Goal: Book appointment/travel/reservation

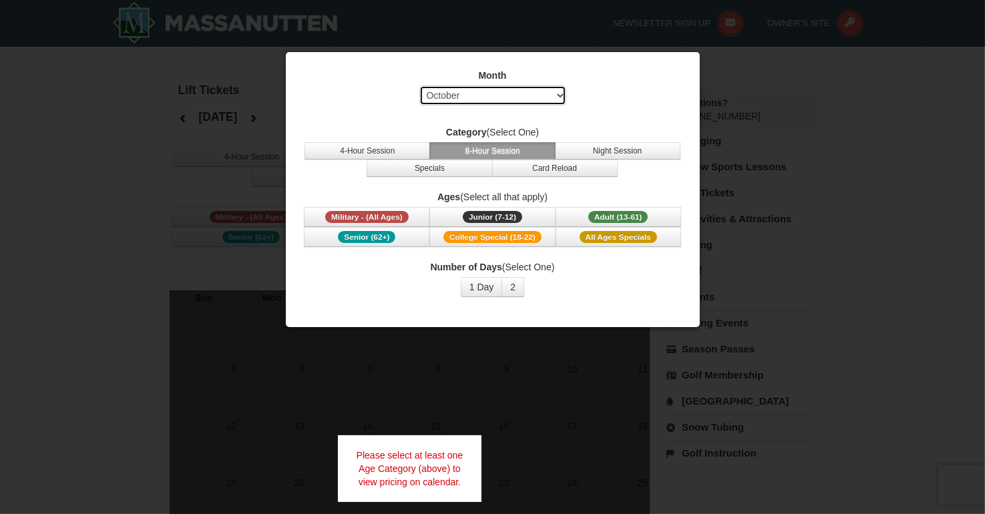
click at [558, 97] on select "Select October November December January February March April May June July Aug…" at bounding box center [492, 95] width 147 height 20
select select "12"
click at [419, 85] on select "Select October November December January February March April May June July Aug…" at bounding box center [492, 95] width 147 height 20
click at [513, 284] on button "2" at bounding box center [512, 287] width 23 height 20
click at [486, 285] on button "1 Day" at bounding box center [482, 287] width 42 height 20
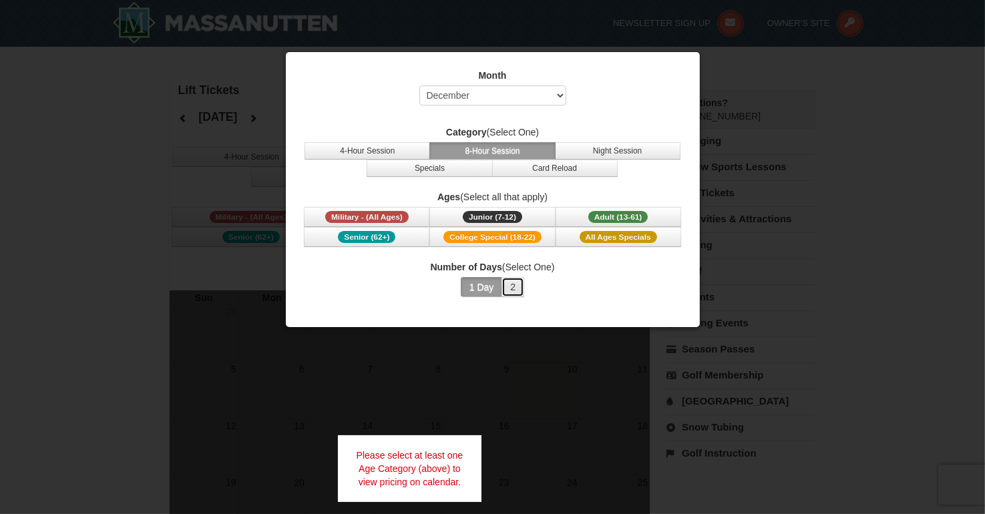
click at [513, 284] on button "2" at bounding box center [512, 287] width 23 height 20
click at [609, 212] on span "Adult (13-61)" at bounding box center [618, 217] width 60 height 12
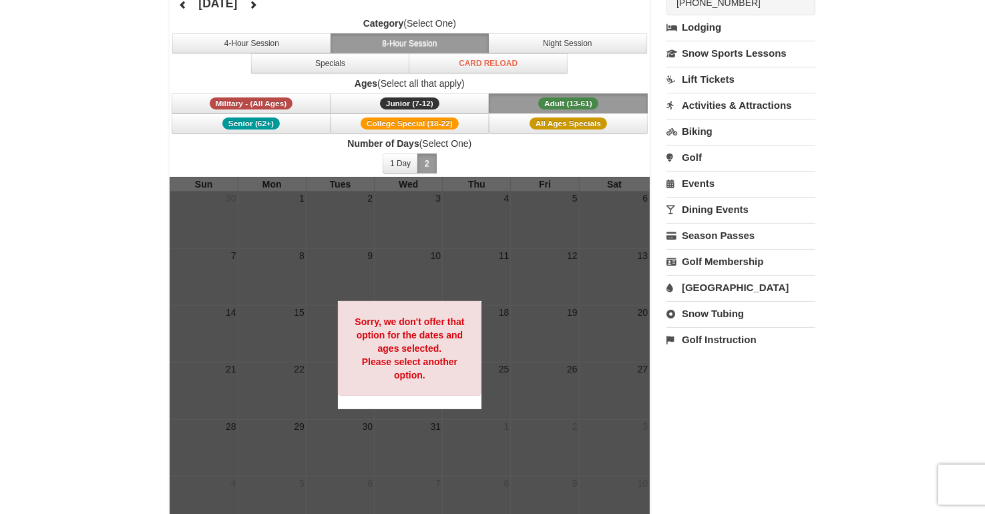
scroll to position [110, 0]
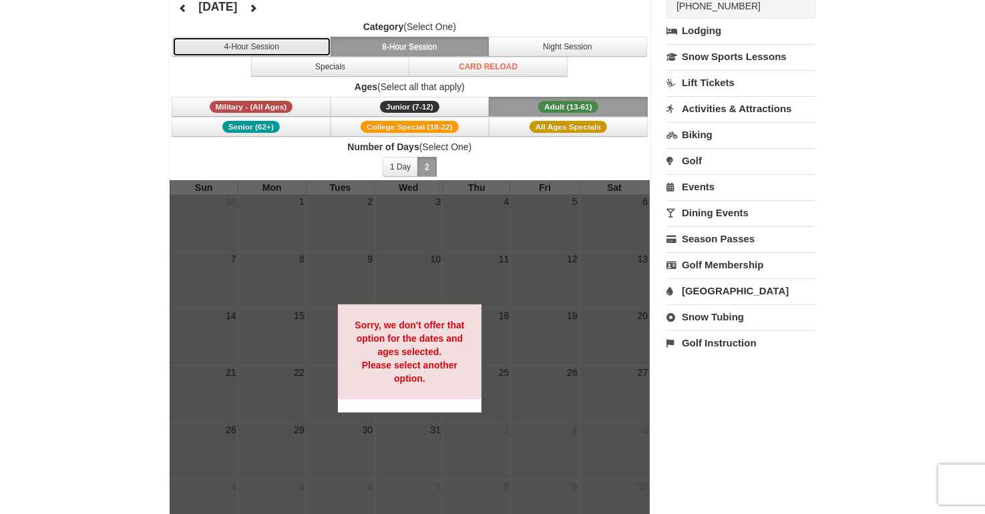
click at [258, 41] on button "4-Hour Session" at bounding box center [251, 47] width 159 height 20
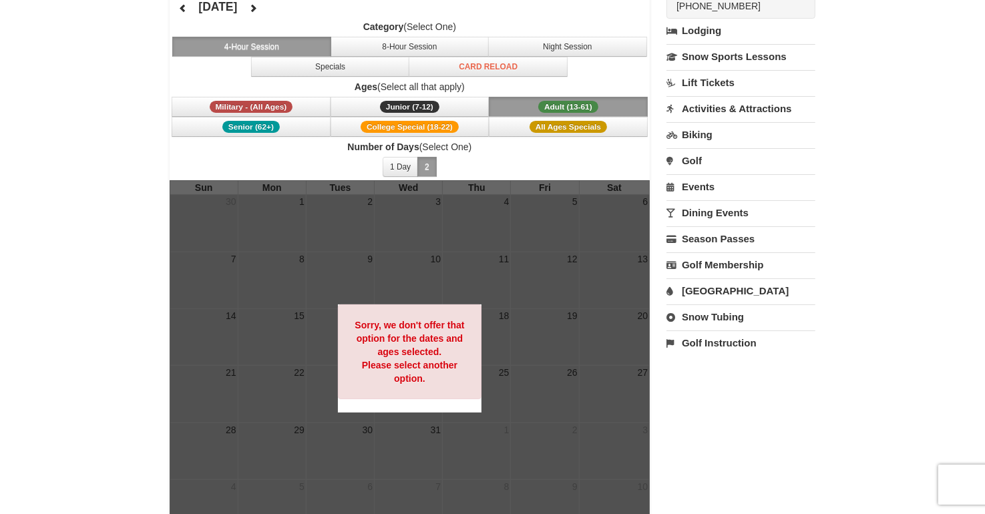
click at [625, 383] on div at bounding box center [410, 358] width 481 height 356
click at [382, 338] on strong "Sorry, we don't offer that option for the dates and ages selected. Please selec…" at bounding box center [408, 352] width 109 height 64
click at [706, 78] on link "Lift Tickets" at bounding box center [740, 82] width 149 height 25
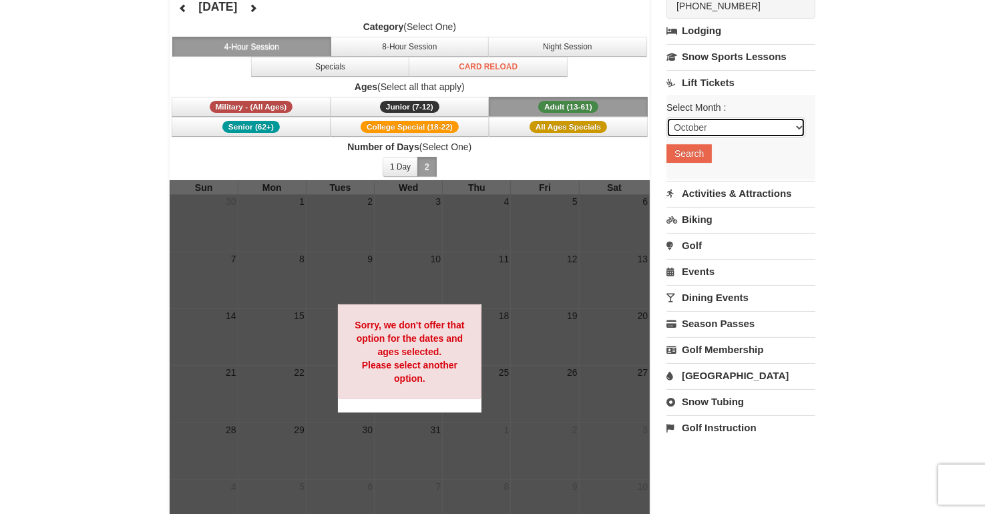
click at [794, 126] on select "October November December January February March April May June July August Sep…" at bounding box center [735, 127] width 139 height 20
select select "12"
click at [666, 117] on select "October November December January February March April May June July August Sep…" at bounding box center [735, 127] width 139 height 20
click at [697, 155] on button "Search" at bounding box center [688, 153] width 45 height 19
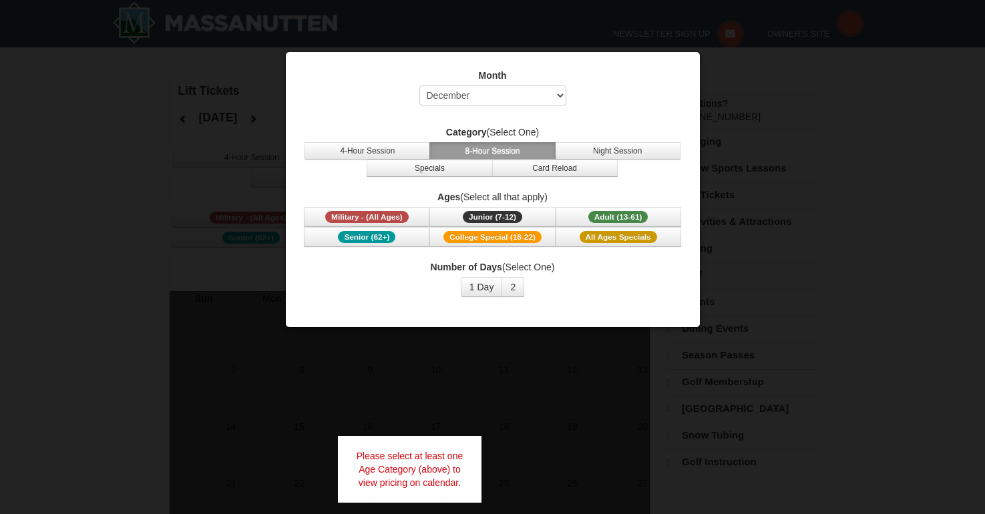
select select "12"
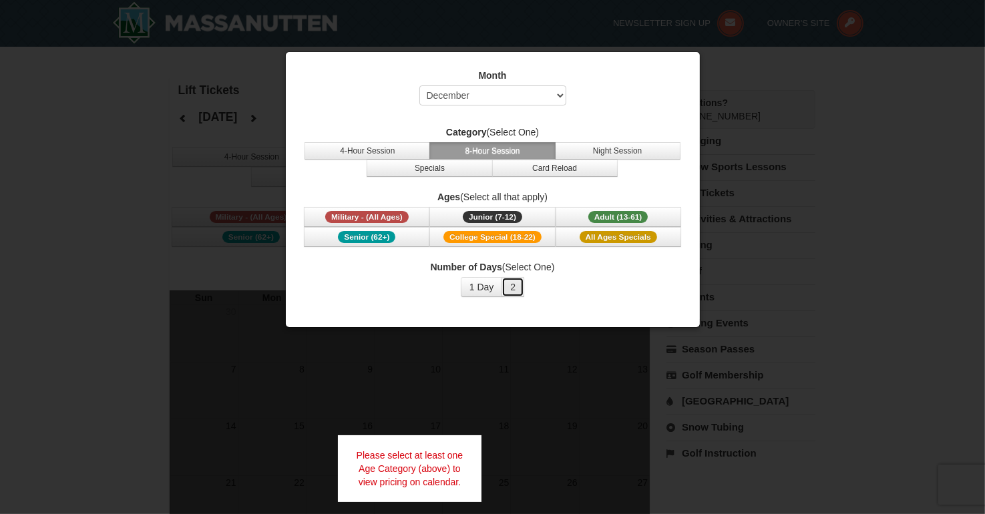
click at [516, 288] on button "2" at bounding box center [512, 287] width 23 height 20
click at [614, 211] on span "Adult (13-61)" at bounding box center [618, 217] width 60 height 12
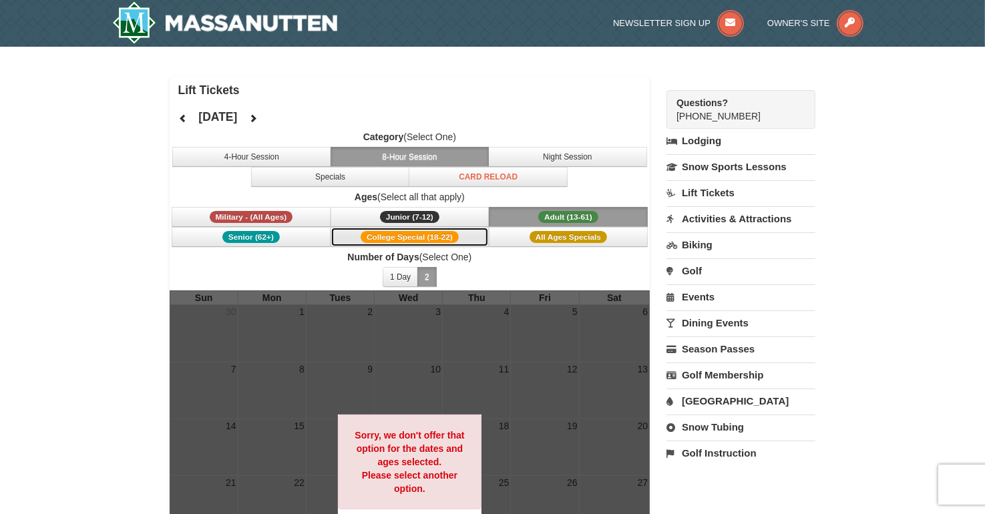
click at [454, 235] on span "College Special (18-22)" at bounding box center [409, 237] width 98 height 12
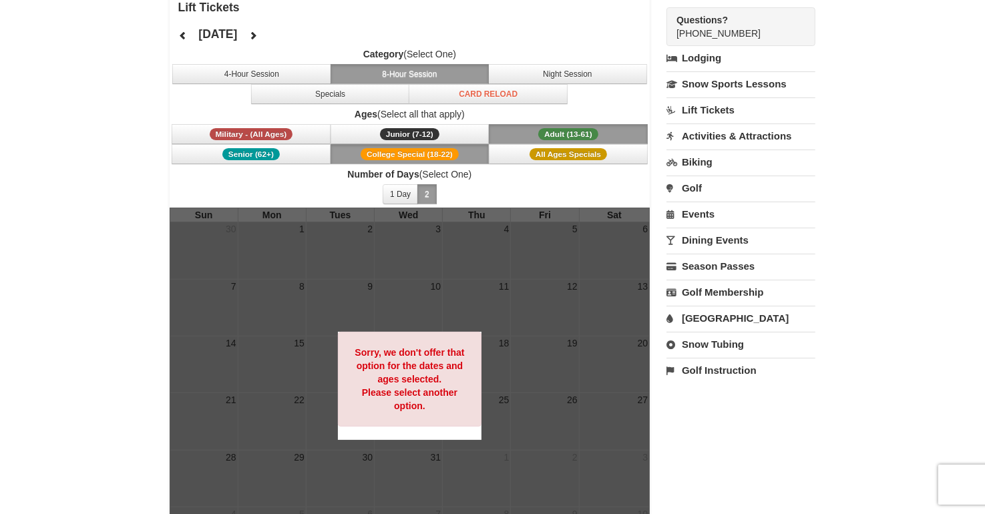
scroll to position [60, 0]
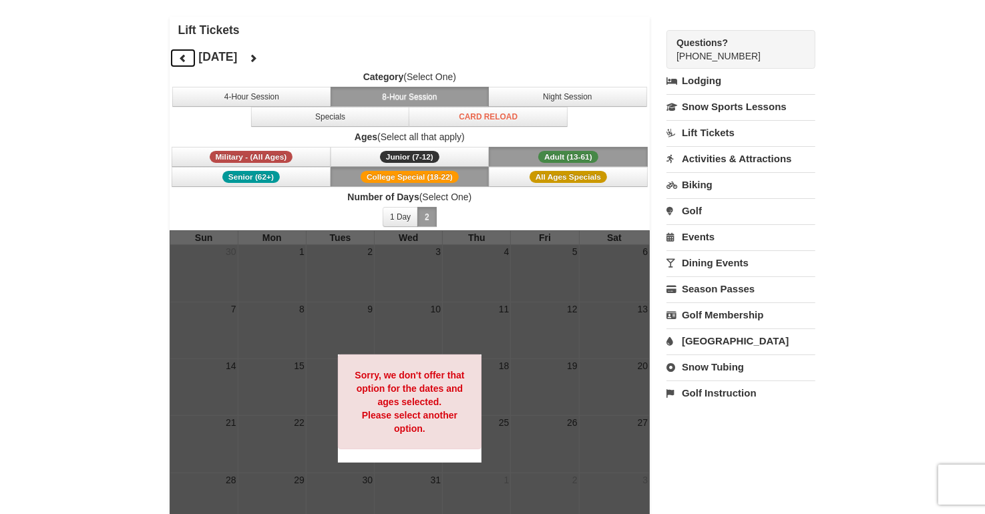
click at [178, 55] on icon at bounding box center [182, 57] width 9 height 9
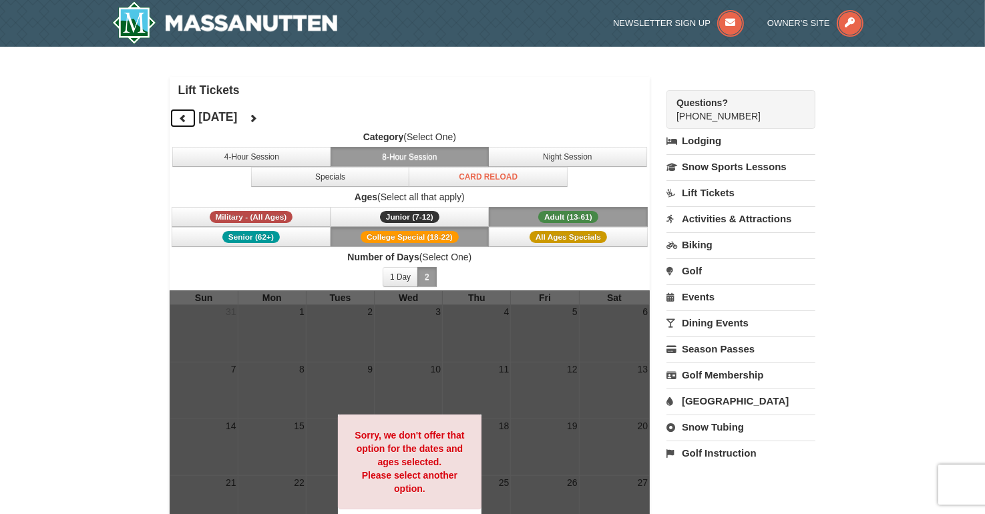
scroll to position [39, 0]
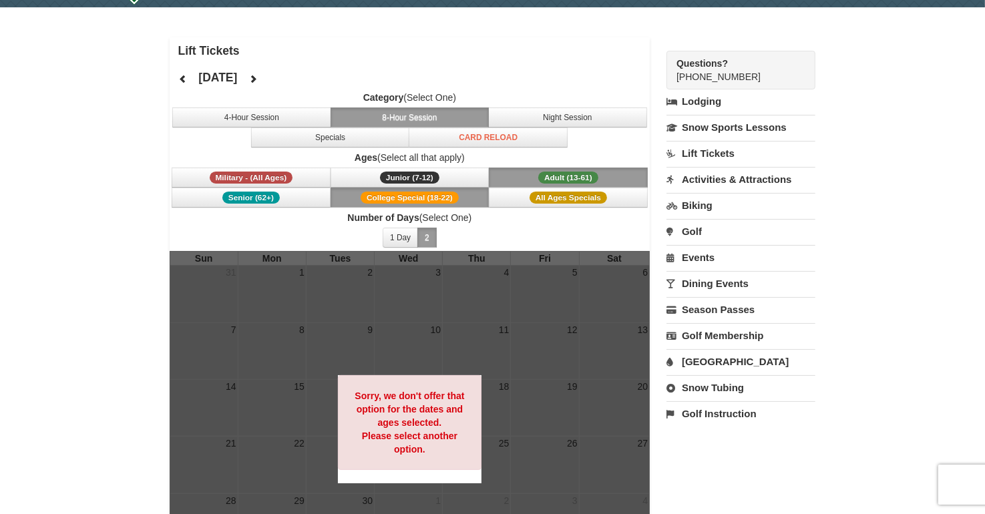
click at [700, 380] on link "Snow Tubing" at bounding box center [740, 387] width 149 height 25
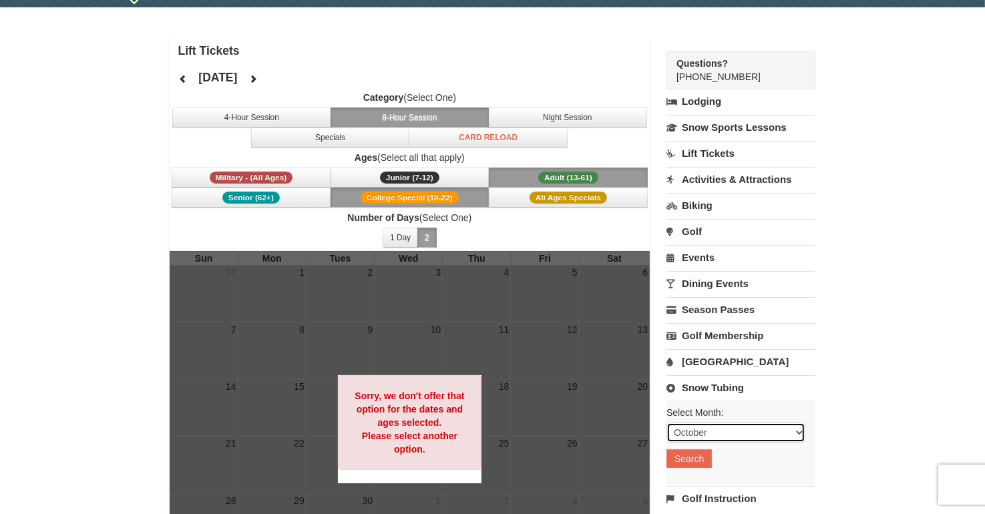
click at [801, 433] on select "October November December January February March April May June July August Sep…" at bounding box center [735, 433] width 139 height 20
select select "12"
click at [666, 423] on select "October November December January February March April May June July August Sep…" at bounding box center [735, 433] width 139 height 20
click at [683, 450] on button "Search" at bounding box center [688, 458] width 45 height 19
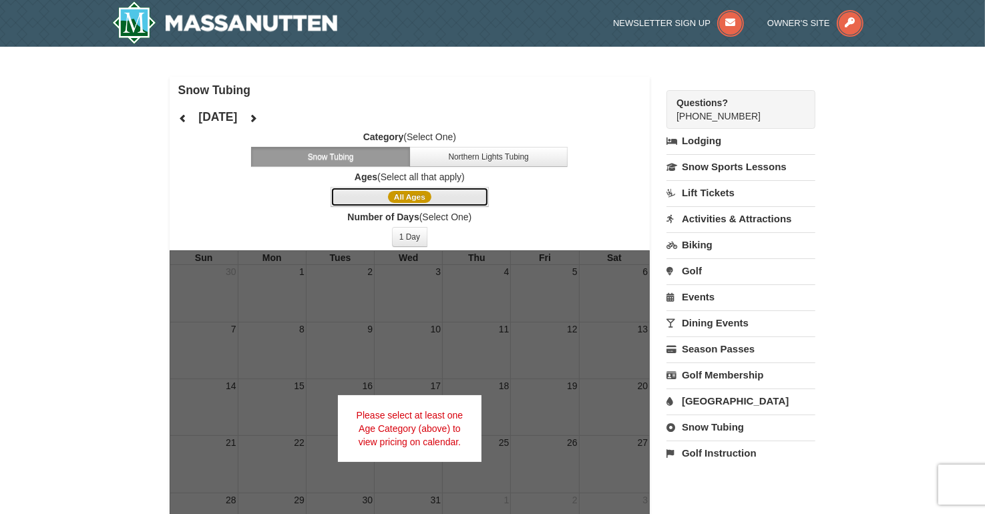
click at [410, 198] on span "All Ages" at bounding box center [409, 197] width 43 height 12
